Goal: Task Accomplishment & Management: Manage account settings

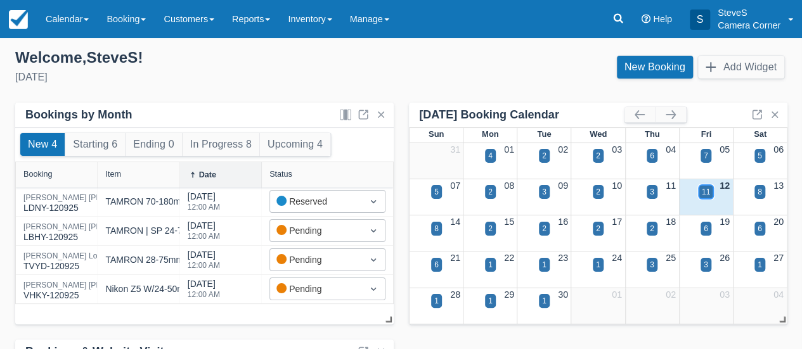
click at [703, 191] on div "11" at bounding box center [705, 191] width 8 height 11
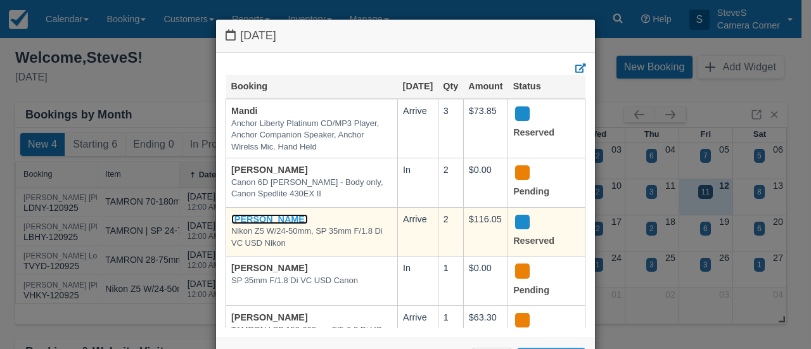
click at [281, 224] on link "[PERSON_NAME]" at bounding box center [269, 219] width 77 height 10
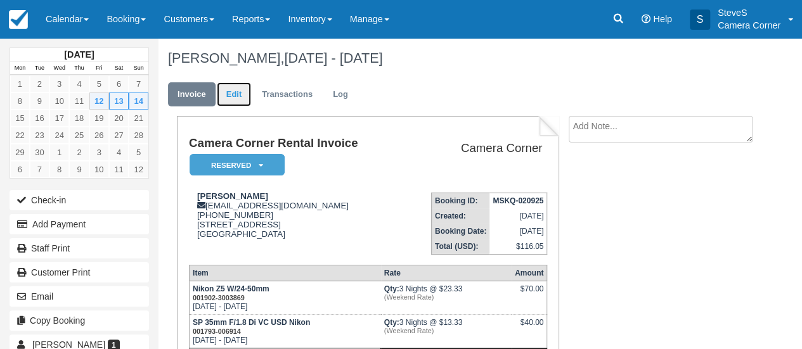
click at [238, 92] on link "Edit" at bounding box center [234, 94] width 34 height 25
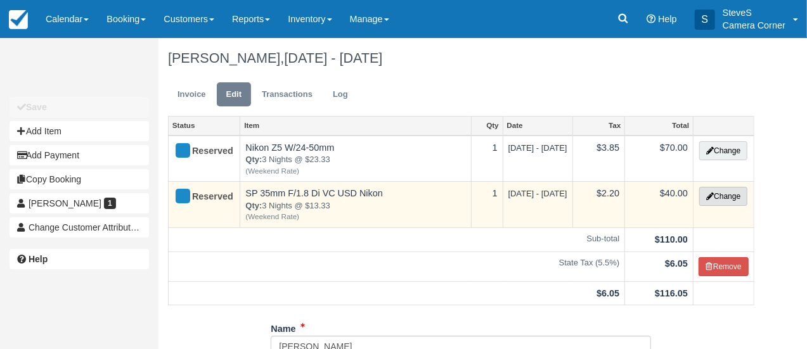
click at [710, 196] on icon "button" at bounding box center [710, 197] width 8 height 8
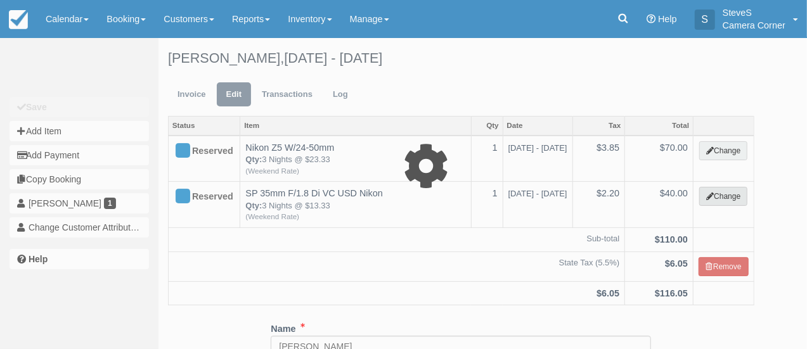
select select "3"
type input "40.00"
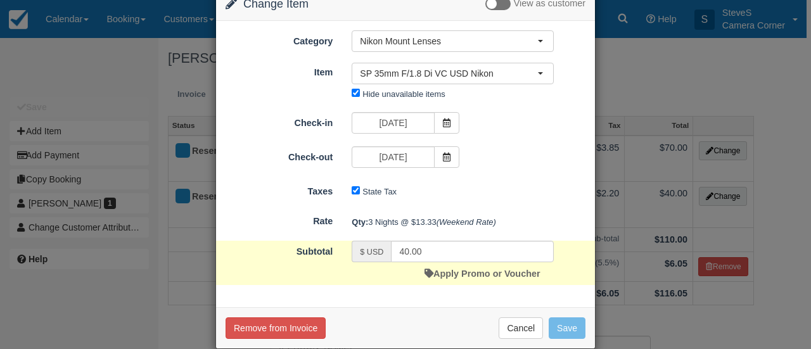
scroll to position [49, 0]
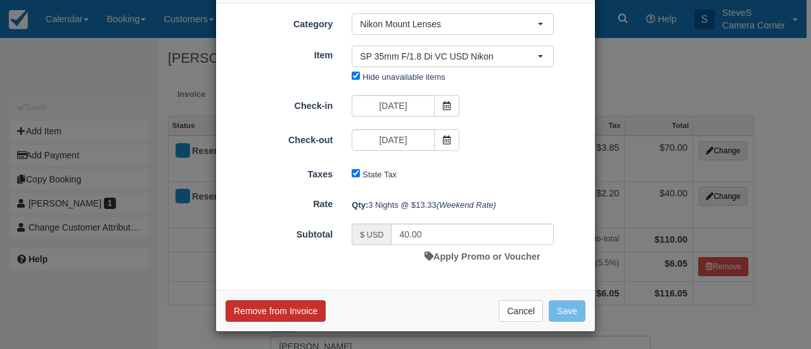
click at [278, 309] on button "Remove from Invoice" at bounding box center [276, 311] width 100 height 22
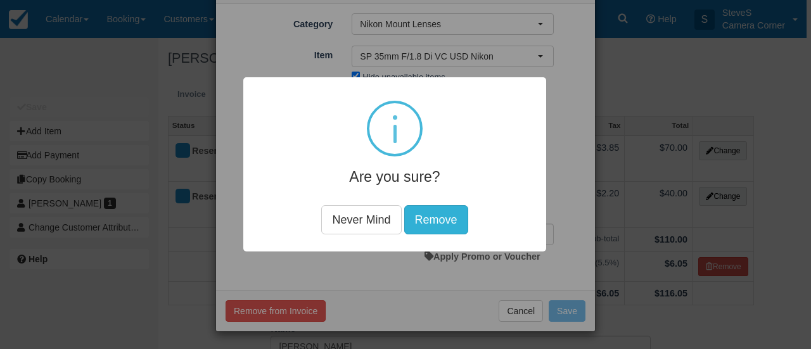
click at [430, 216] on button "Remove" at bounding box center [436, 219] width 64 height 29
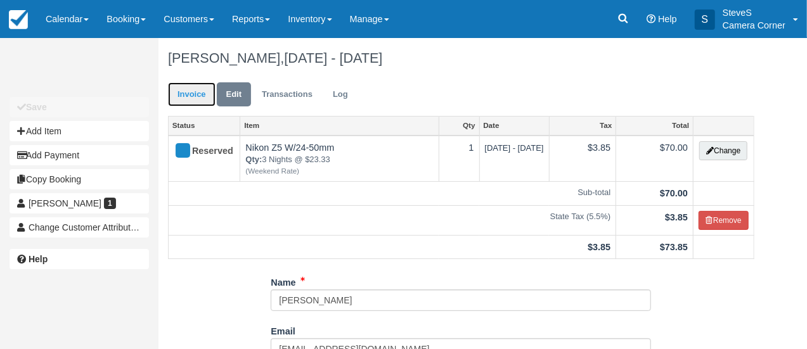
click at [195, 98] on link "Invoice" at bounding box center [192, 94] width 48 height 25
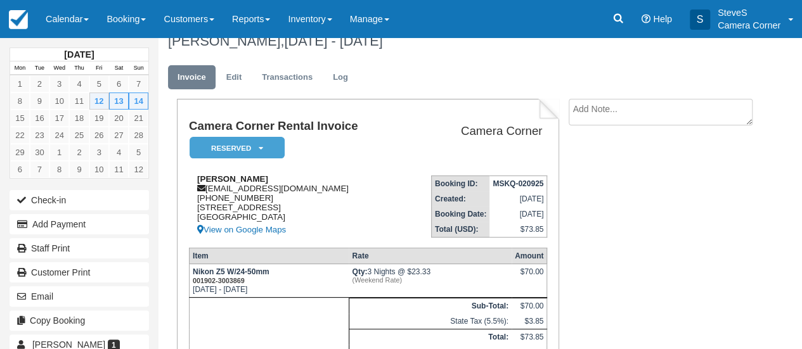
scroll to position [124, 0]
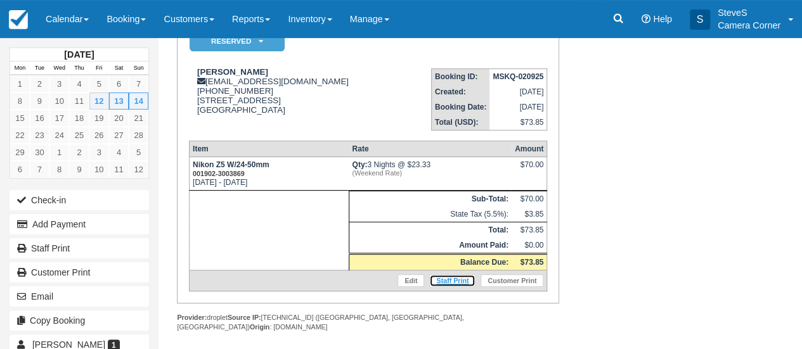
click at [458, 279] on link "Staff Print" at bounding box center [452, 280] width 46 height 13
